Goal: Navigation & Orientation: Find specific page/section

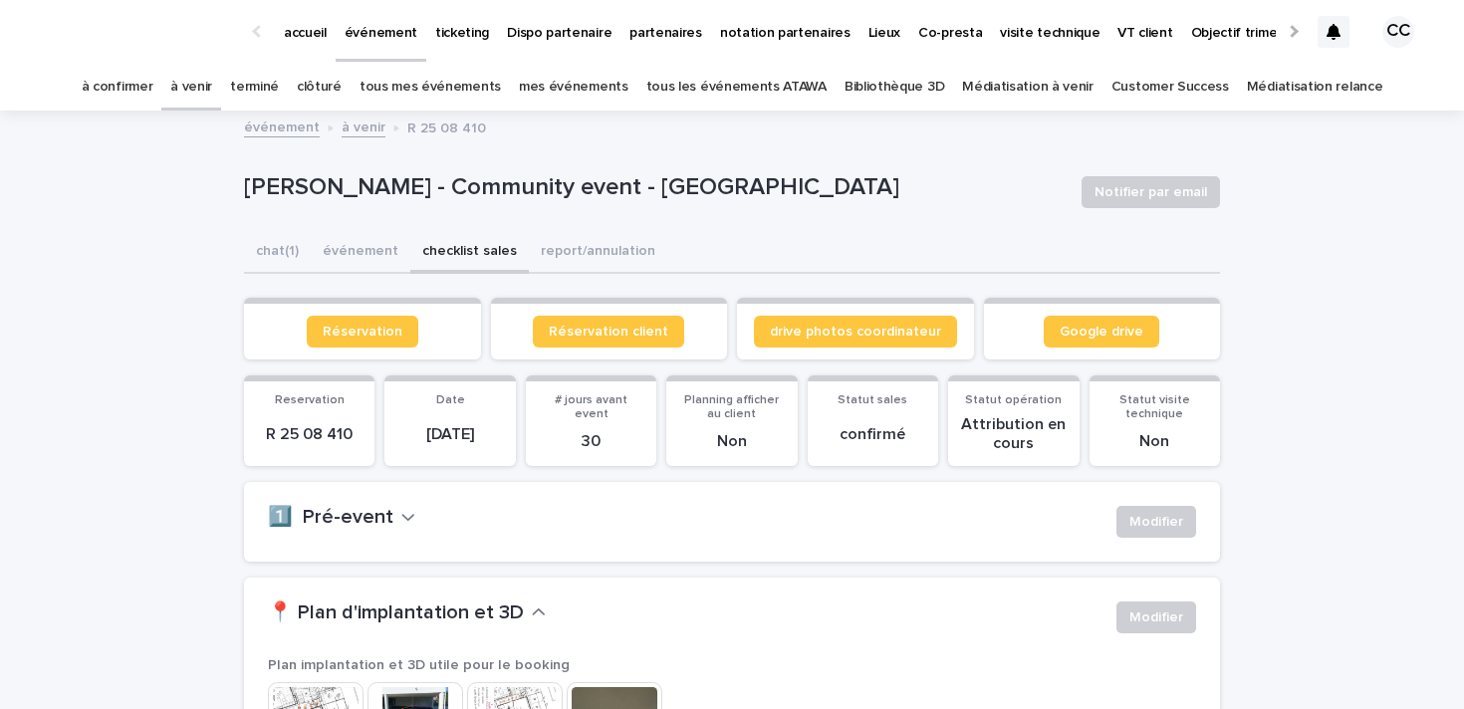
click at [302, 34] on p "accueil" at bounding box center [305, 21] width 43 height 42
click at [448, 29] on p "ticketing" at bounding box center [462, 21] width 54 height 42
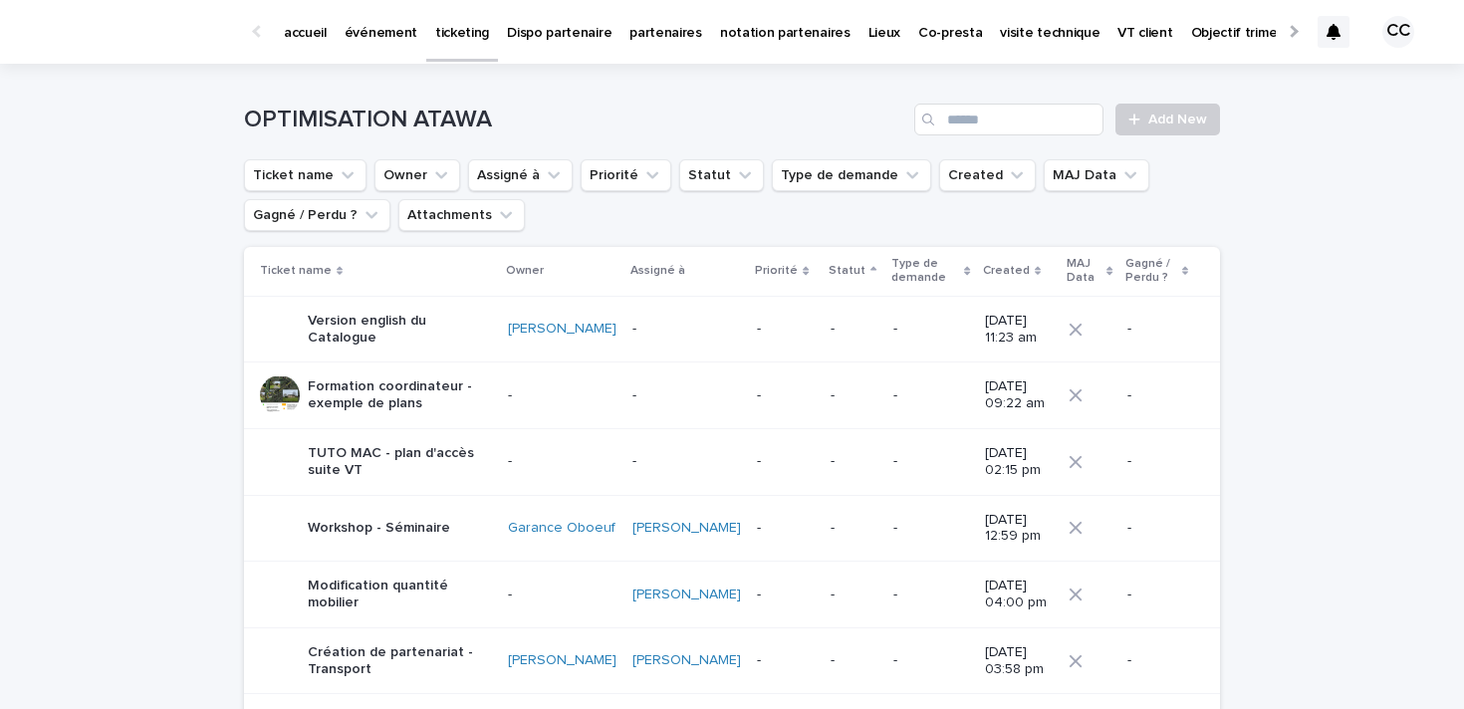
click at [313, 33] on p "accueil" at bounding box center [305, 21] width 43 height 42
click at [321, 31] on p "accueil" at bounding box center [305, 21] width 43 height 42
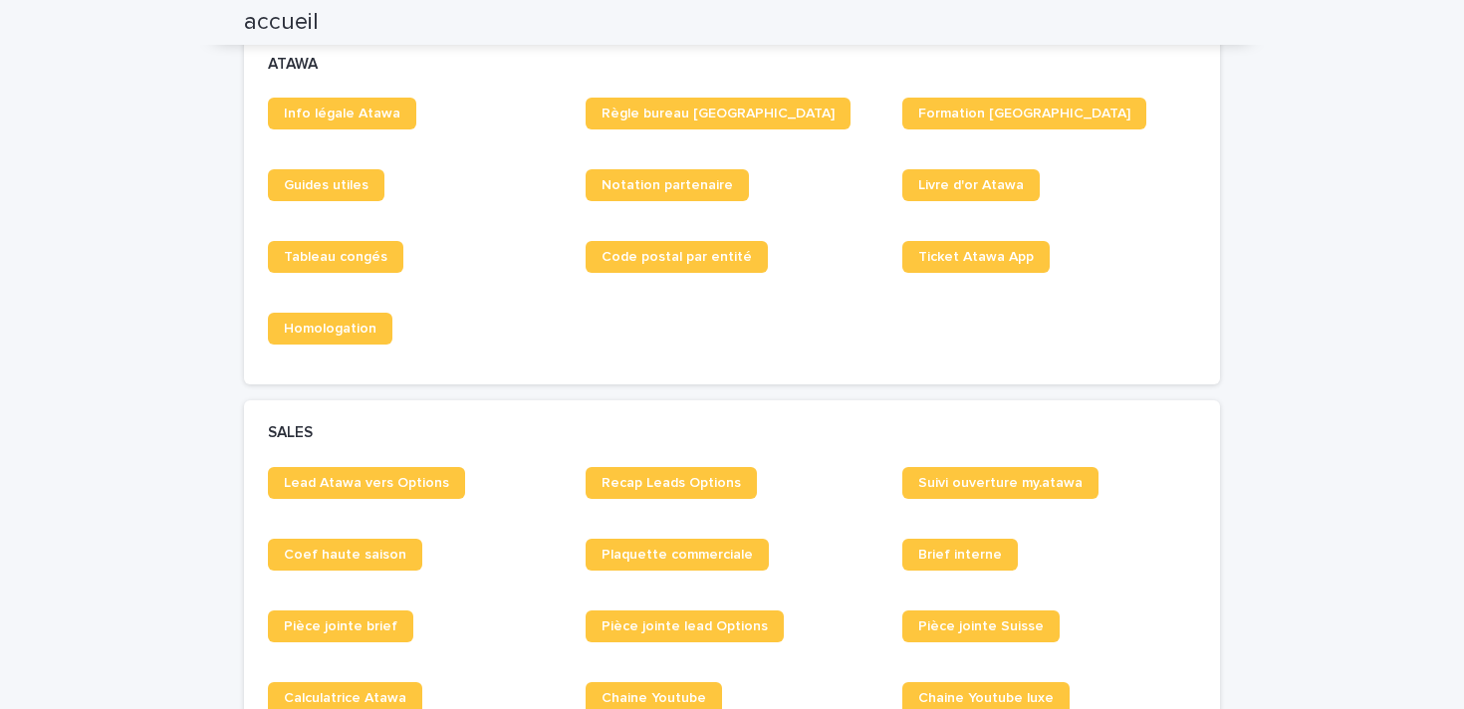
scroll to position [1201, 0]
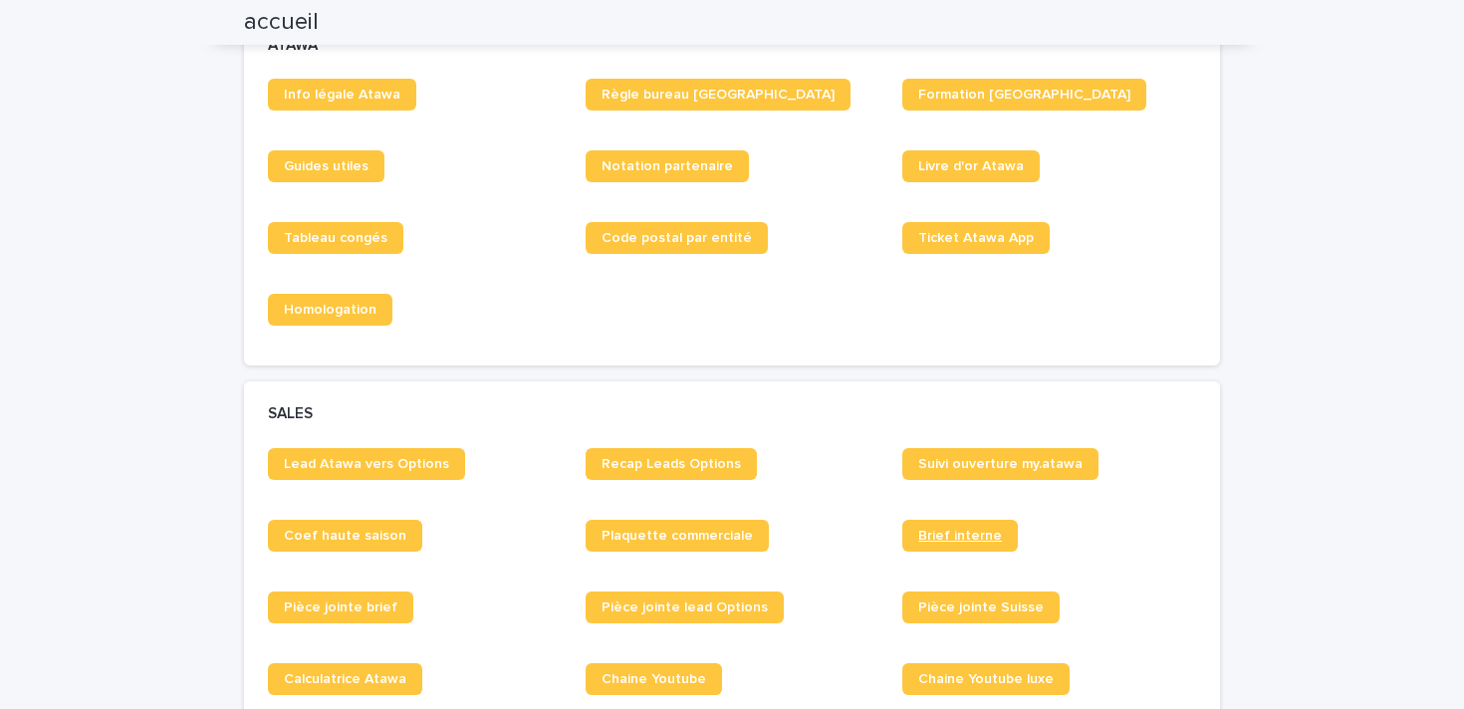
click at [933, 538] on span "Brief interne" at bounding box center [961, 536] width 84 height 14
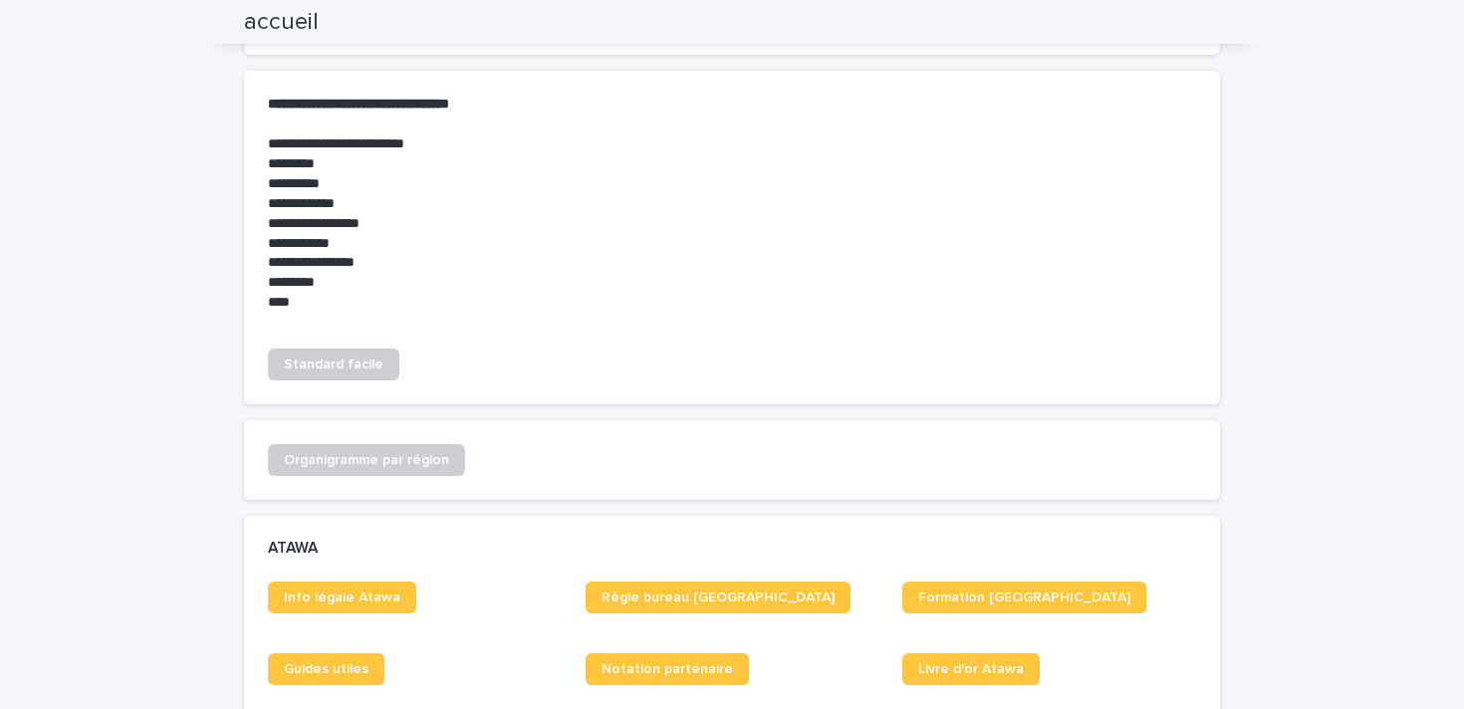
scroll to position [0, 0]
